Goal: Check status: Check status

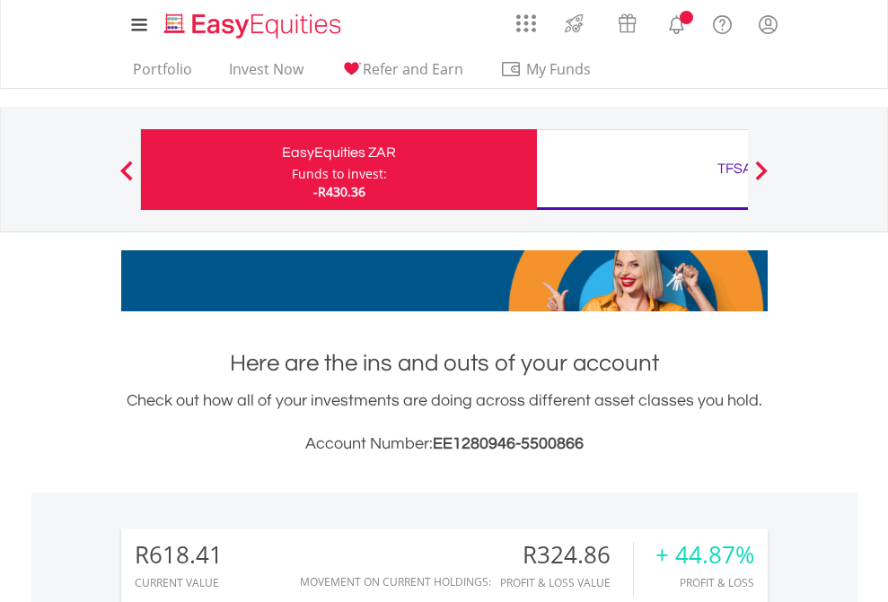
scroll to position [172, 282]
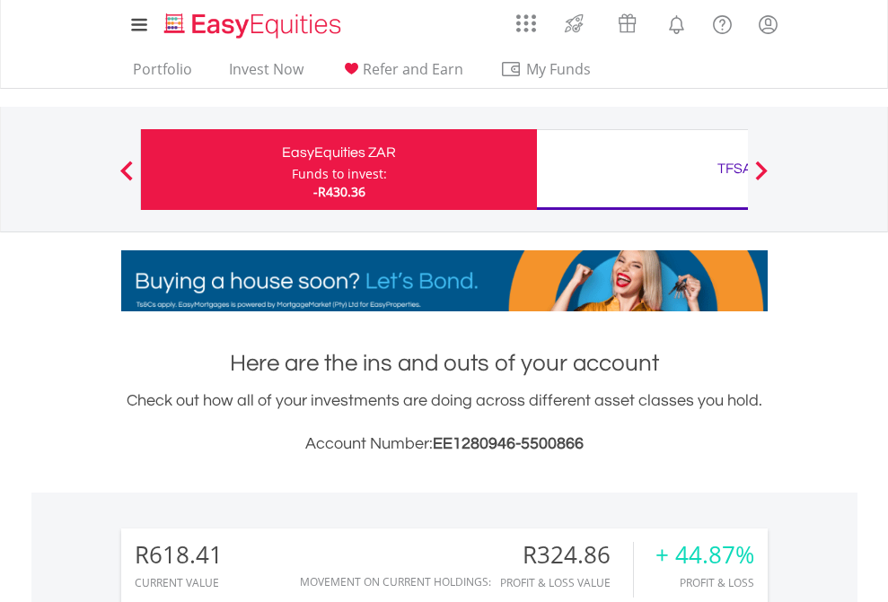
click at [292, 170] on div "Funds to invest:" at bounding box center [339, 174] width 95 height 18
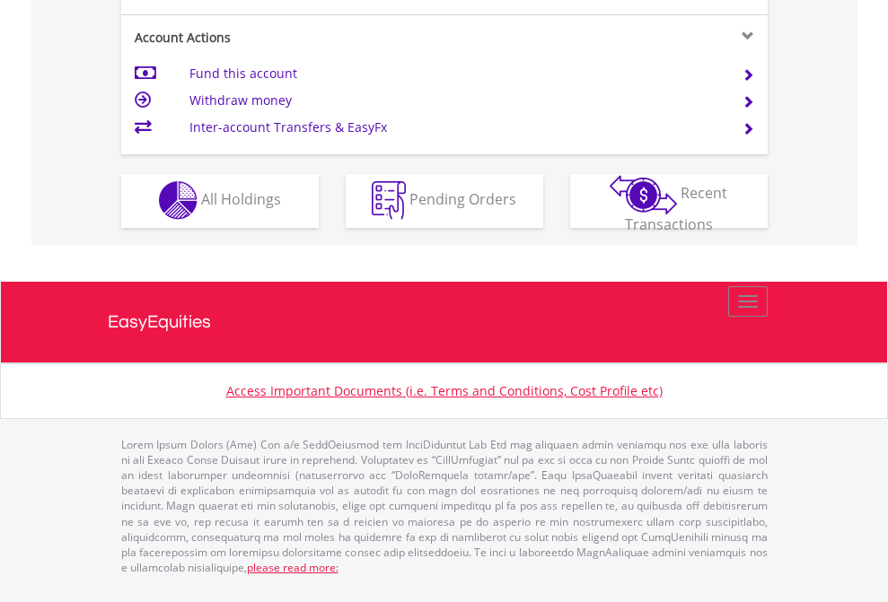
scroll to position [1678, 0]
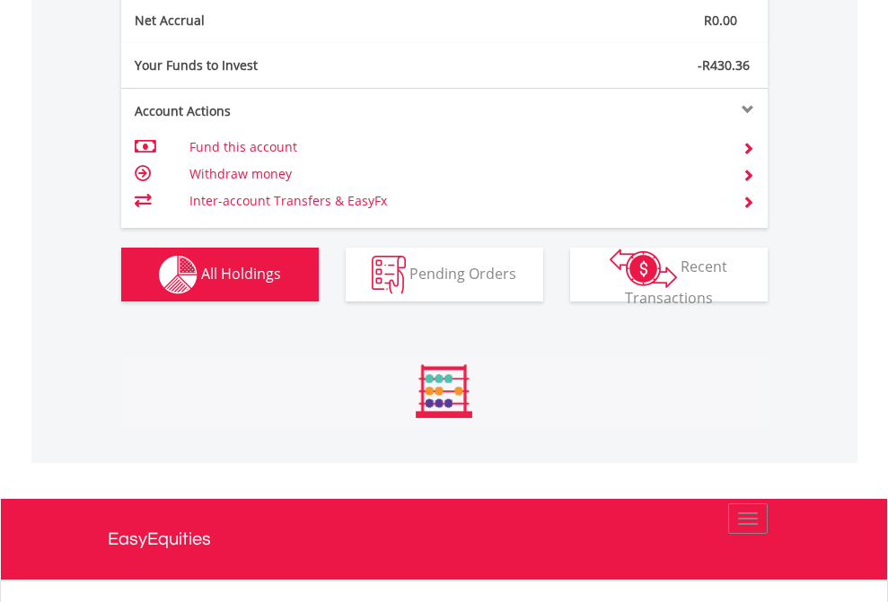
scroll to position [172, 282]
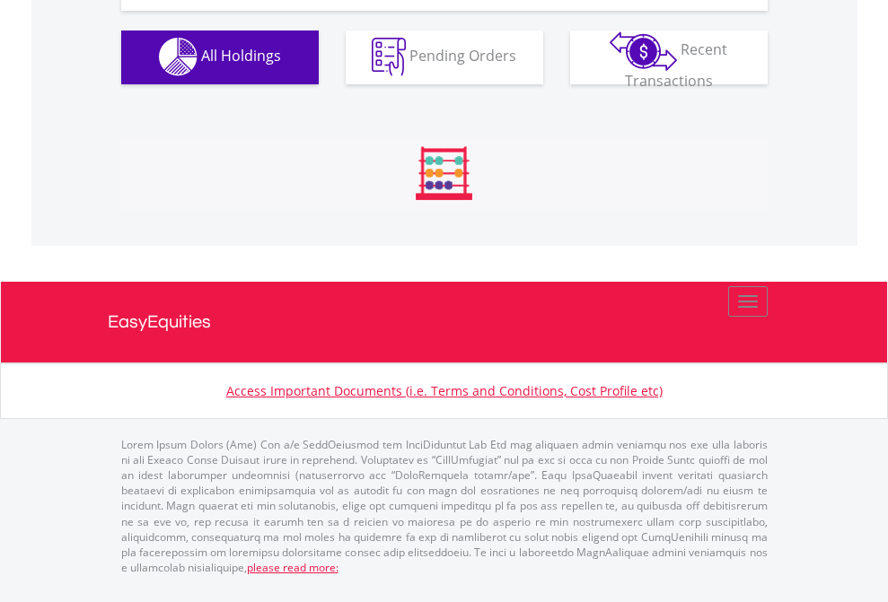
scroll to position [1777, 0]
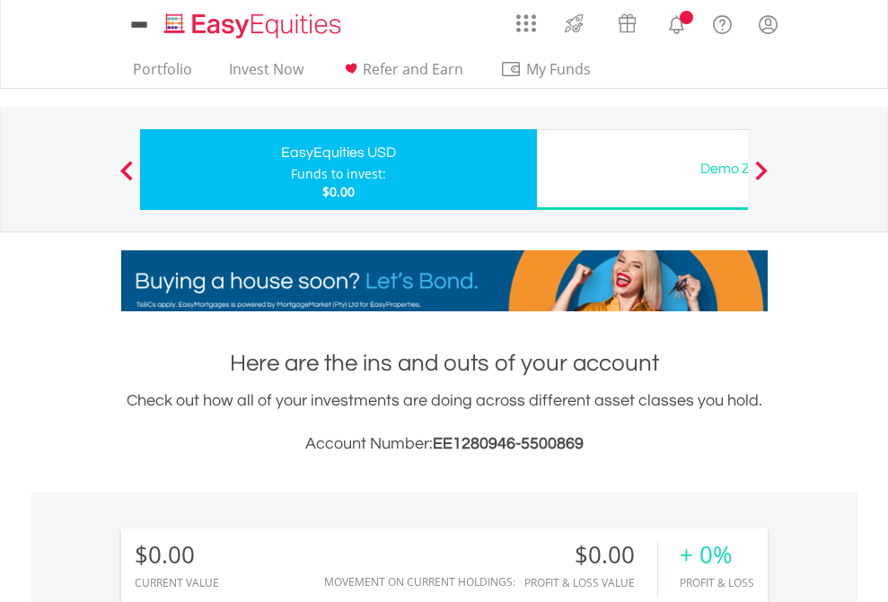
scroll to position [172, 282]
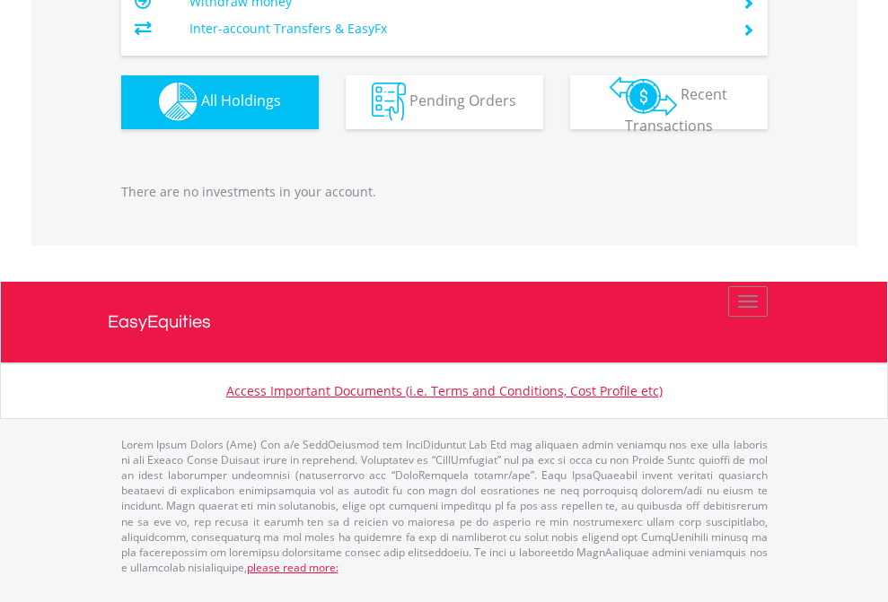
scroll to position [1777, 0]
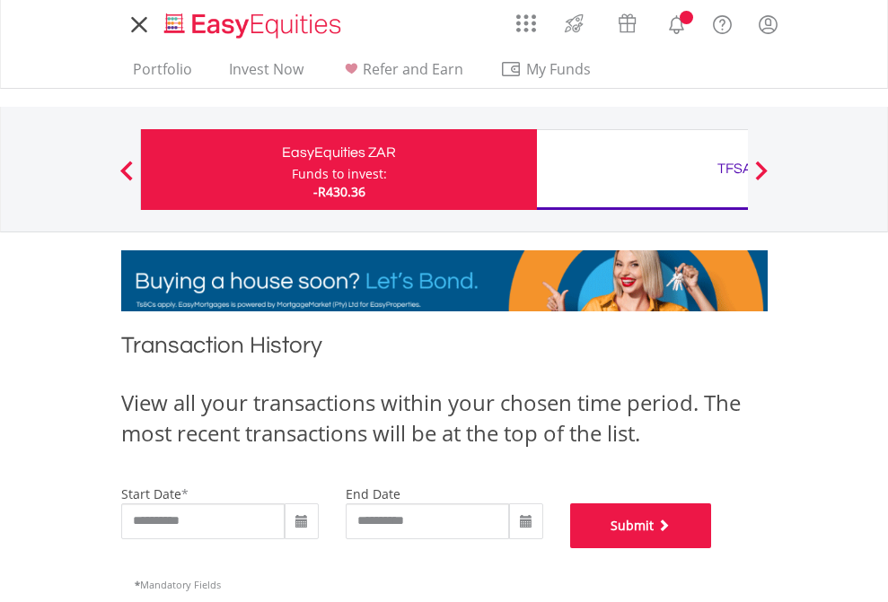
click at [712, 548] on button "Submit" at bounding box center [641, 526] width 142 height 45
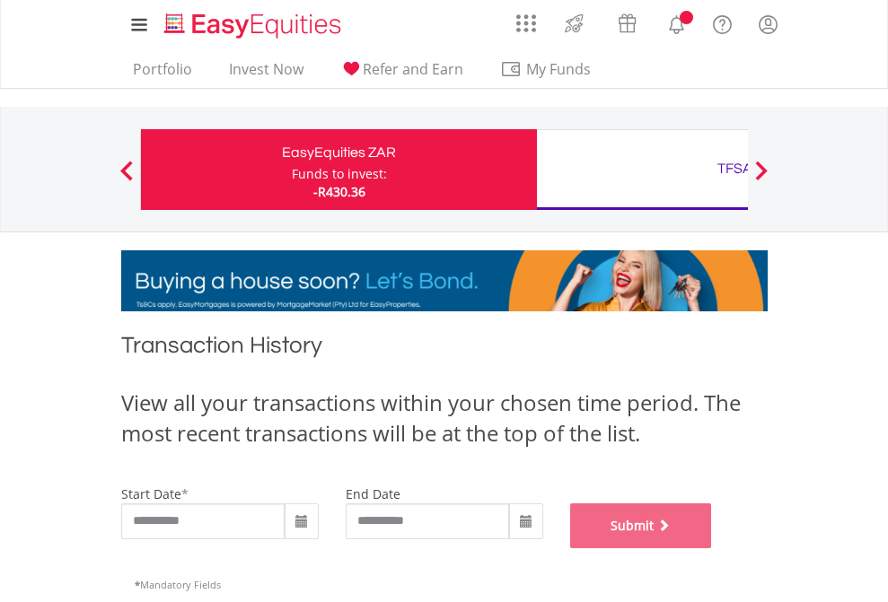
scroll to position [728, 0]
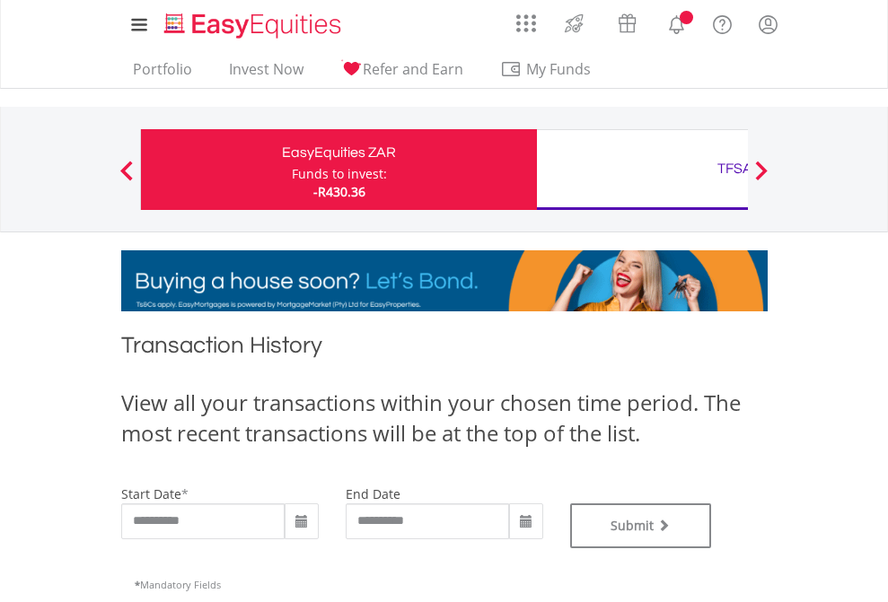
click at [642, 170] on div "TFSA" at bounding box center [734, 168] width 374 height 25
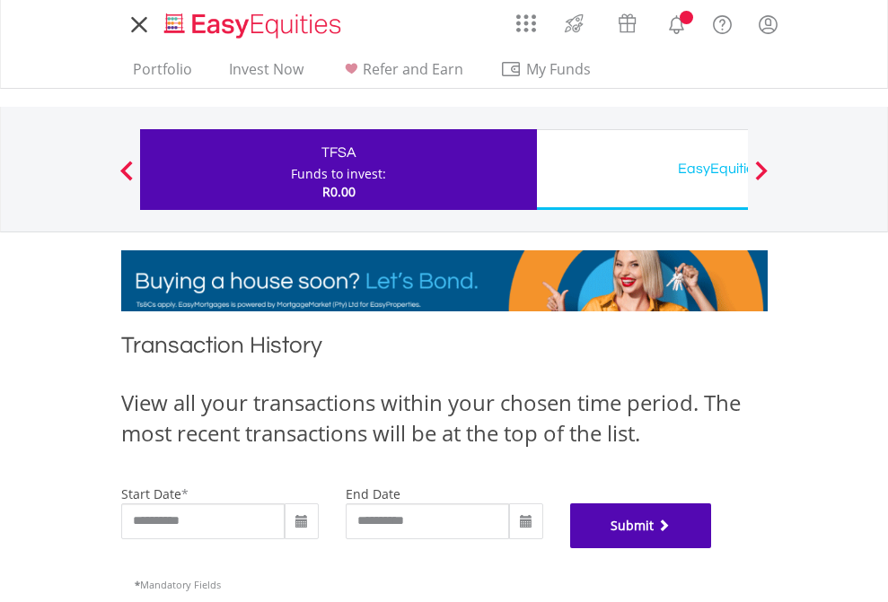
click at [712, 548] on button "Submit" at bounding box center [641, 526] width 142 height 45
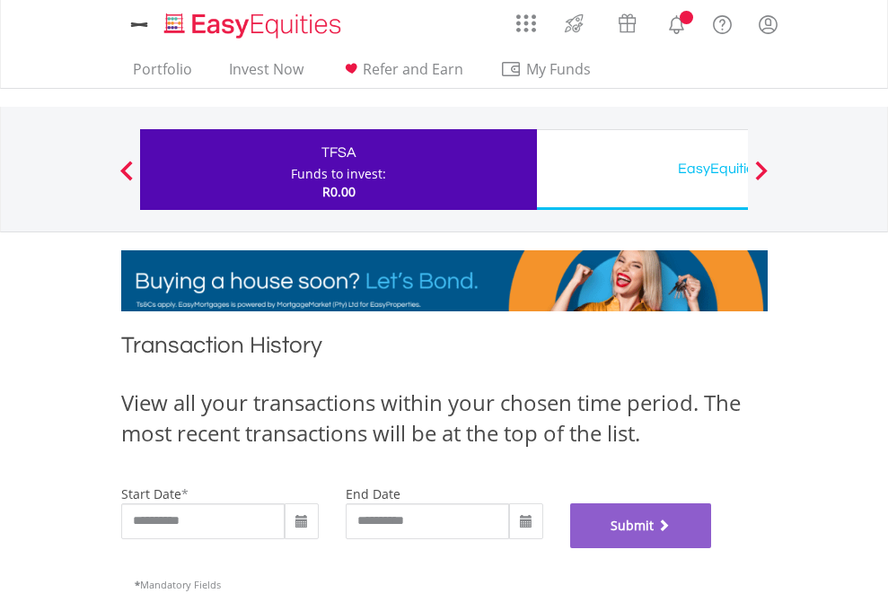
scroll to position [728, 0]
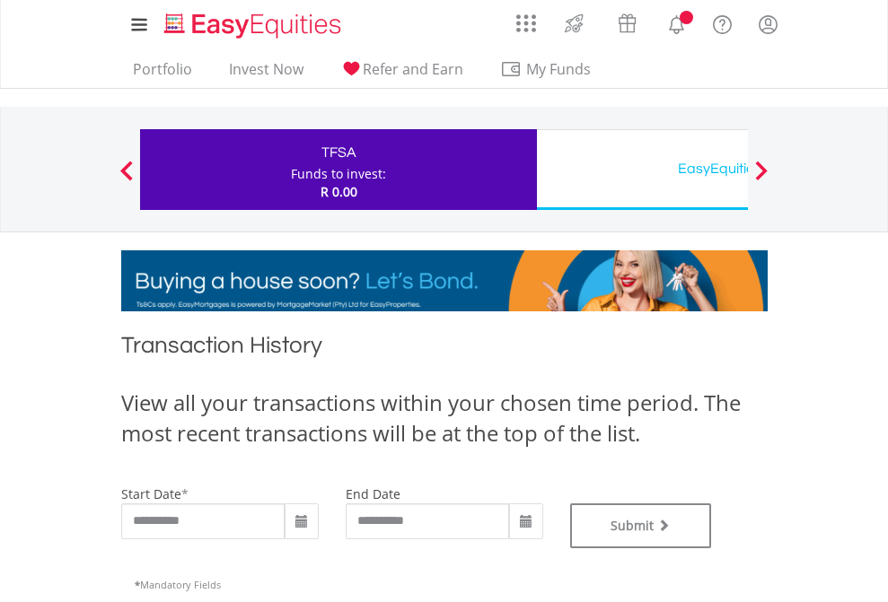
click at [642, 170] on div "EasyEquities USD" at bounding box center [734, 168] width 374 height 25
type input "**********"
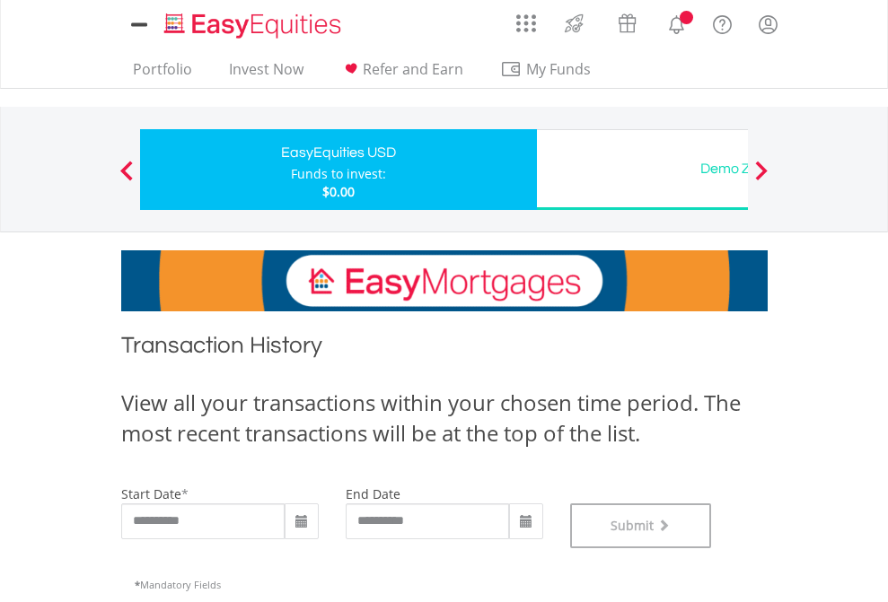
scroll to position [728, 0]
